Goal: Use online tool/utility: Utilize a website feature to perform a specific function

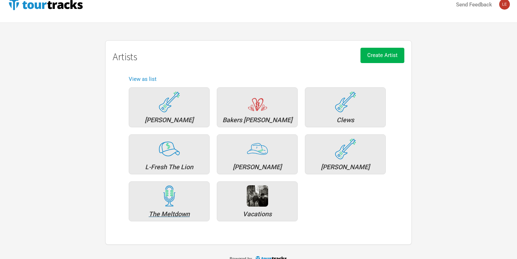
scroll to position [23, 0]
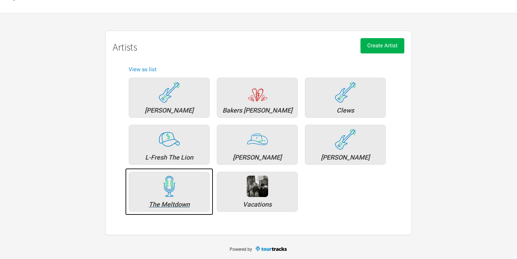
click at [177, 204] on div "The Meltdown" at bounding box center [169, 205] width 73 height 6
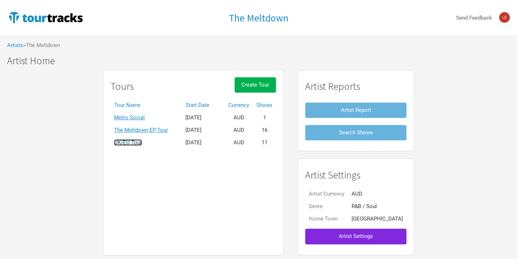
click at [138, 141] on link "UK/EU Tour" at bounding box center [128, 142] width 28 height 6
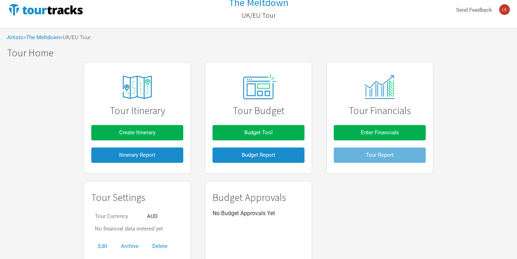
scroll to position [34, 0]
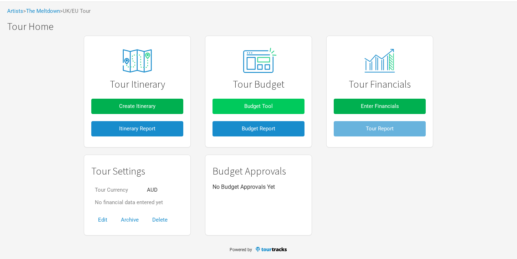
click at [258, 108] on span "Budget Tool" at bounding box center [258, 106] width 29 height 6
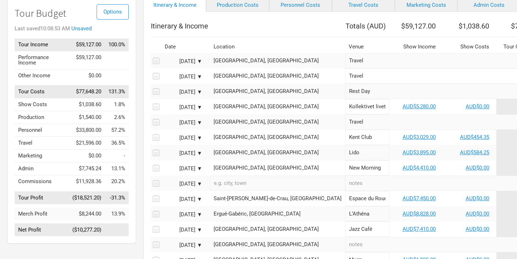
scroll to position [48, 0]
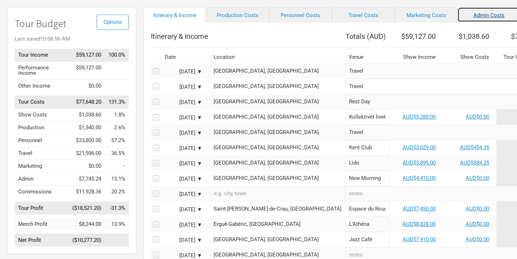
click at [458, 16] on link "Admin Costs" at bounding box center [489, 14] width 63 height 15
select select "% of Gross"
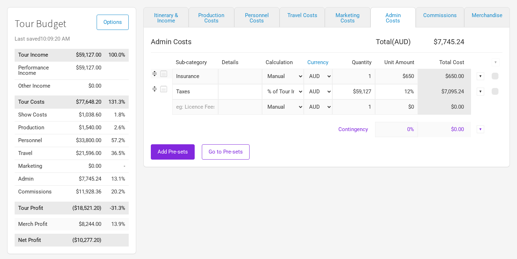
click at [481, 90] on div "▼" at bounding box center [481, 92] width 8 height 8
click at [453, 116] on link "Hide" at bounding box center [459, 115] width 44 height 5
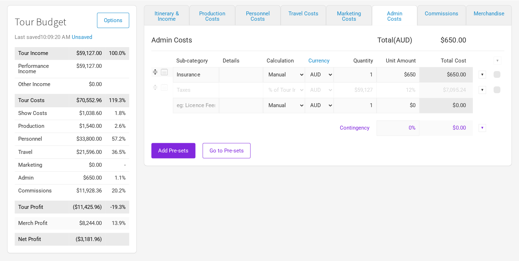
scroll to position [51, 0]
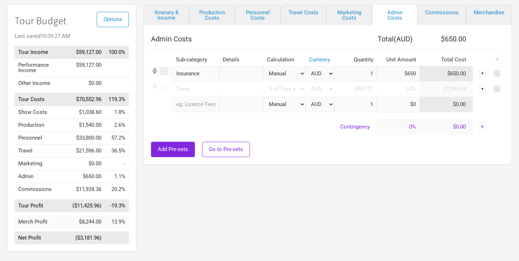
click at [482, 71] on div "▼" at bounding box center [482, 74] width 8 height 8
click at [465, 108] on link "Delete" at bounding box center [460, 109] width 44 height 5
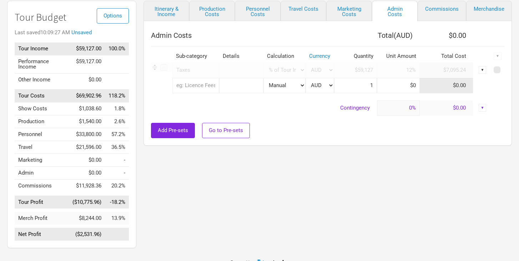
scroll to position [57, 0]
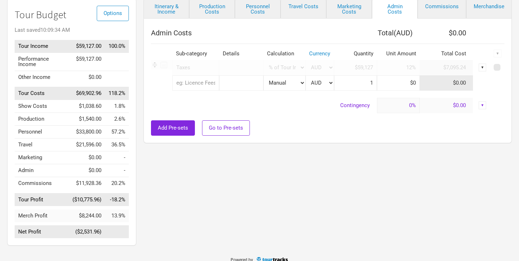
click at [294, 169] on div "Itinerary & Income Production Costs Personnel Costs Travel Costs Marketing Cost…" at bounding box center [320, 123] width 368 height 251
click at [442, 9] on link "Commissions" at bounding box center [441, 8] width 49 height 20
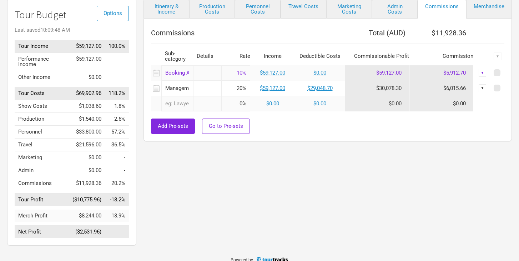
click at [484, 87] on div "▼" at bounding box center [482, 88] width 8 height 8
click at [464, 126] on link "Delete" at bounding box center [464, 124] width 35 height 5
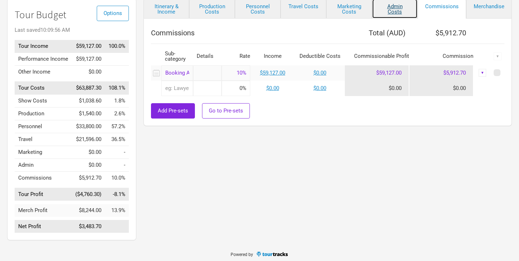
click at [396, 2] on link "Admin Costs" at bounding box center [395, 8] width 46 height 20
select select "% of Gross"
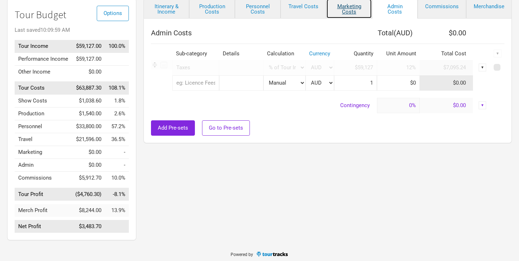
click at [353, 6] on link "Marketing Costs" at bounding box center [349, 8] width 46 height 20
select select "% of Gross"
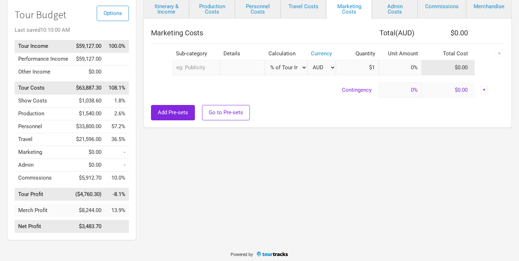
click at [463, 62] on td "$0.00" at bounding box center [448, 67] width 54 height 15
click at [393, 70] on input at bounding box center [399, 67] width 43 height 15
type input "5%"
select select "% of Gross"
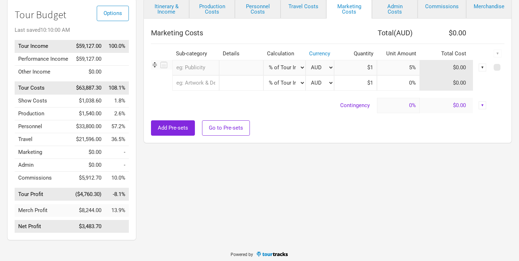
type input "$59,127"
type input "5%"
click at [365, 156] on div "Itinerary & Income Production Costs Personnel Costs Travel Costs Marketing Cost…" at bounding box center [320, 120] width 368 height 245
click at [207, 218] on div "Itinerary & Income Production Costs Personnel Costs Travel Costs Marketing Cost…" at bounding box center [320, 120] width 368 height 245
